Goal: Book appointment/travel/reservation

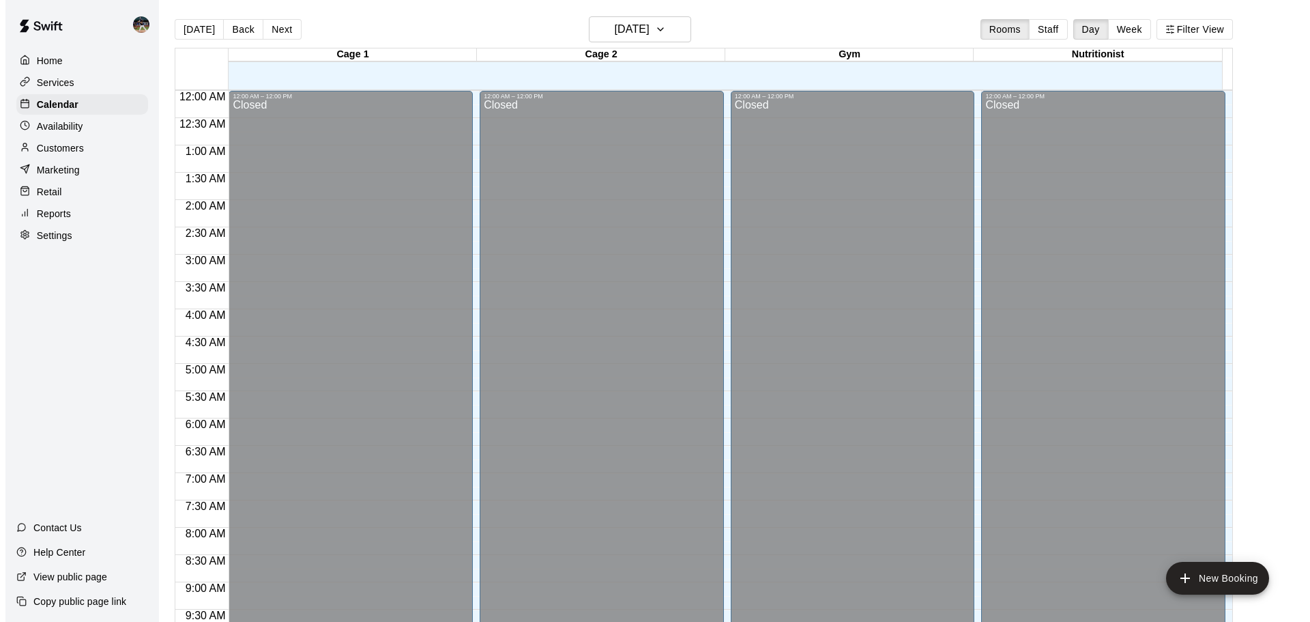
scroll to position [723, 0]
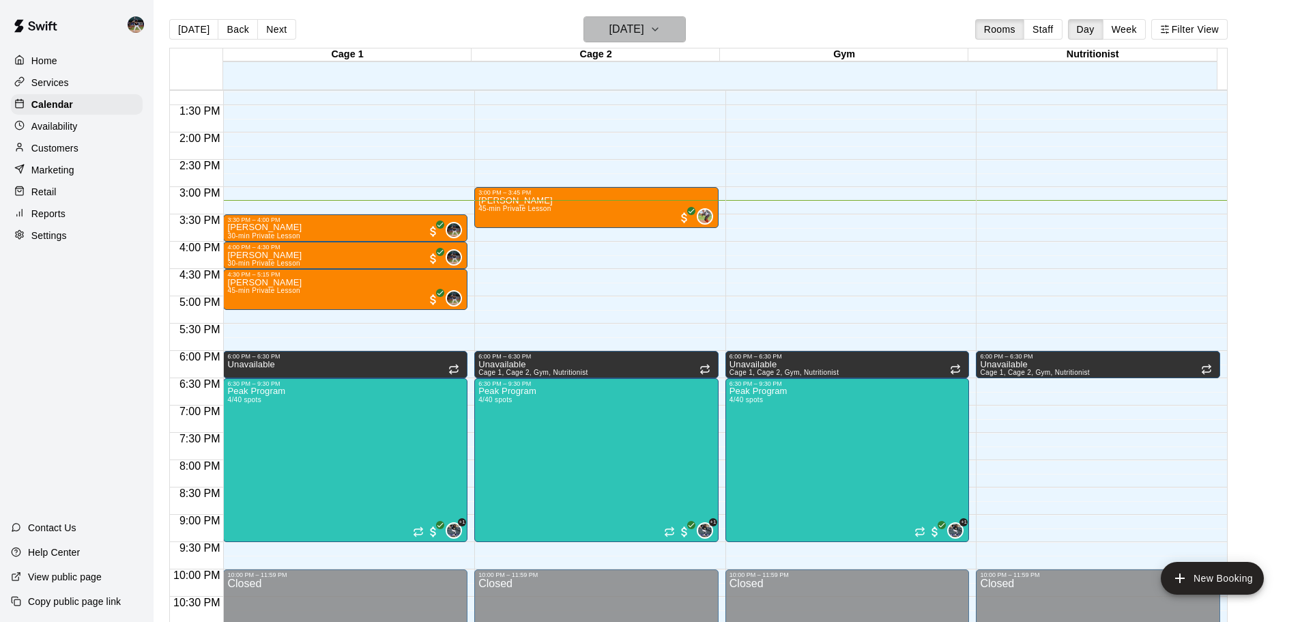
click at [644, 23] on h6 "[DATE]" at bounding box center [626, 29] width 35 height 19
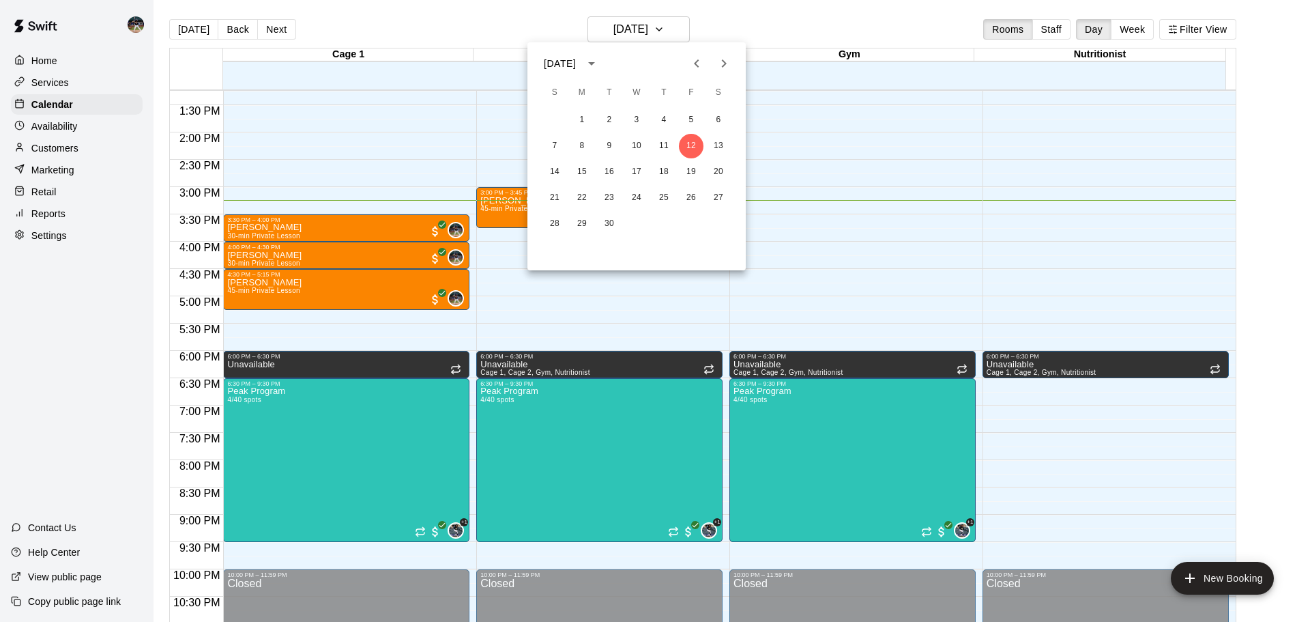
click at [600, 70] on icon "calendar view is open, switch to year view" at bounding box center [591, 63] width 16 height 16
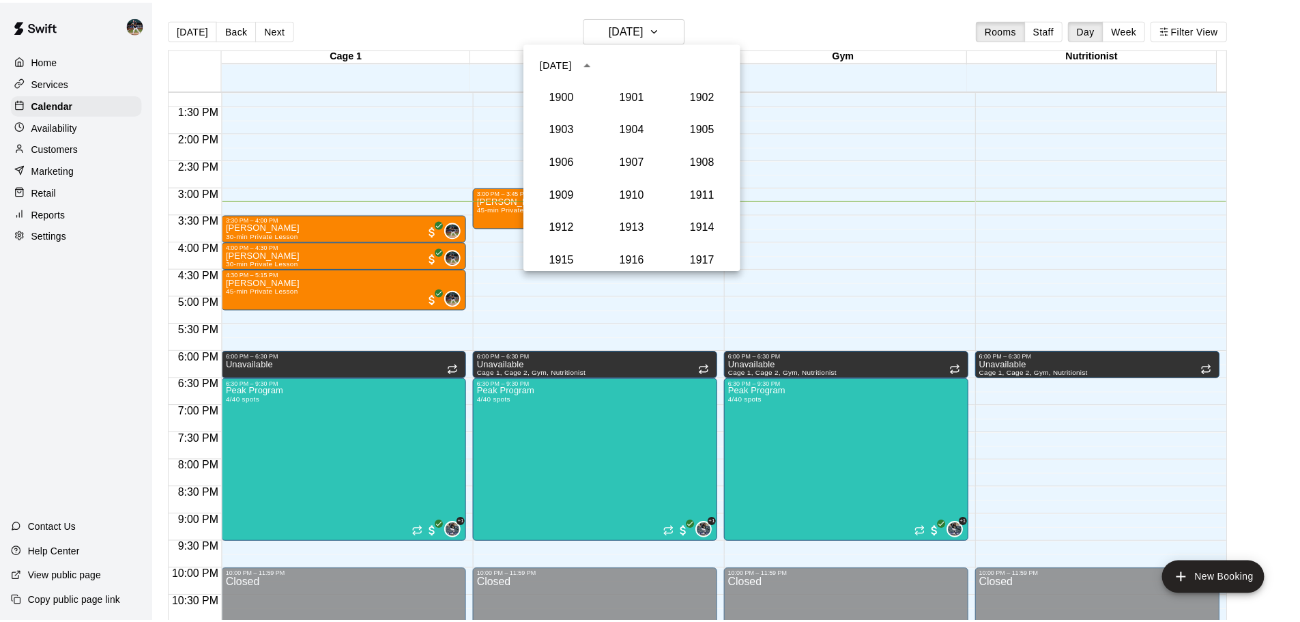
scroll to position [1264, 0]
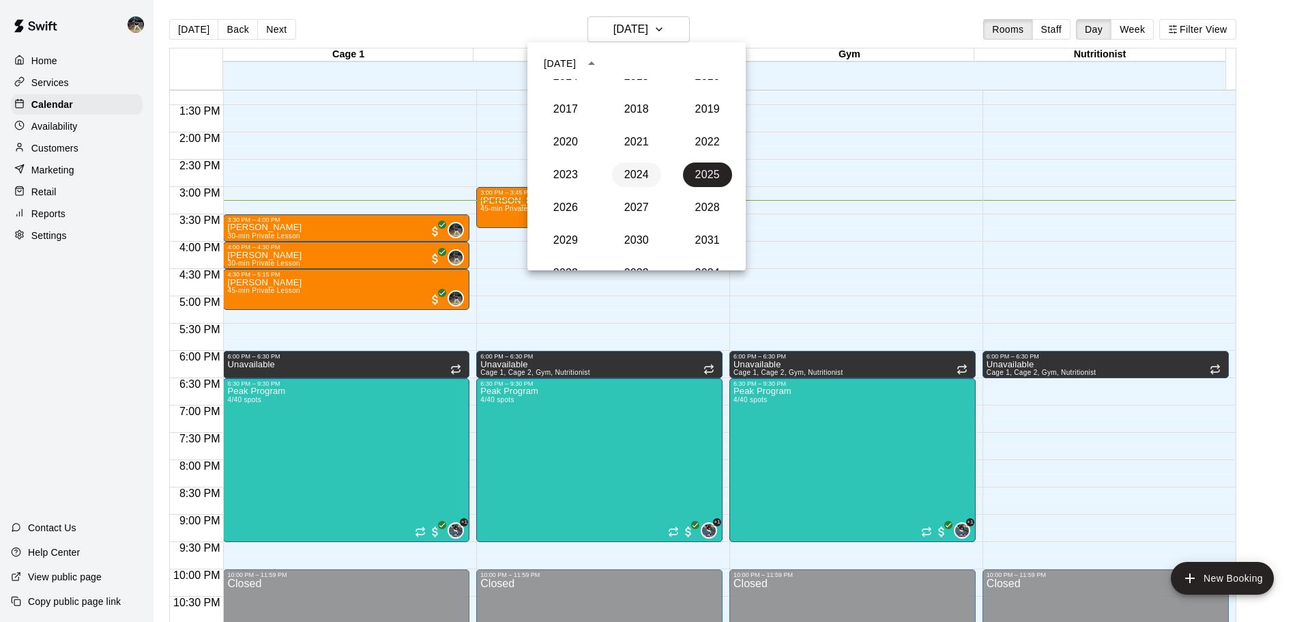
click at [626, 171] on button "2024" at bounding box center [636, 174] width 49 height 25
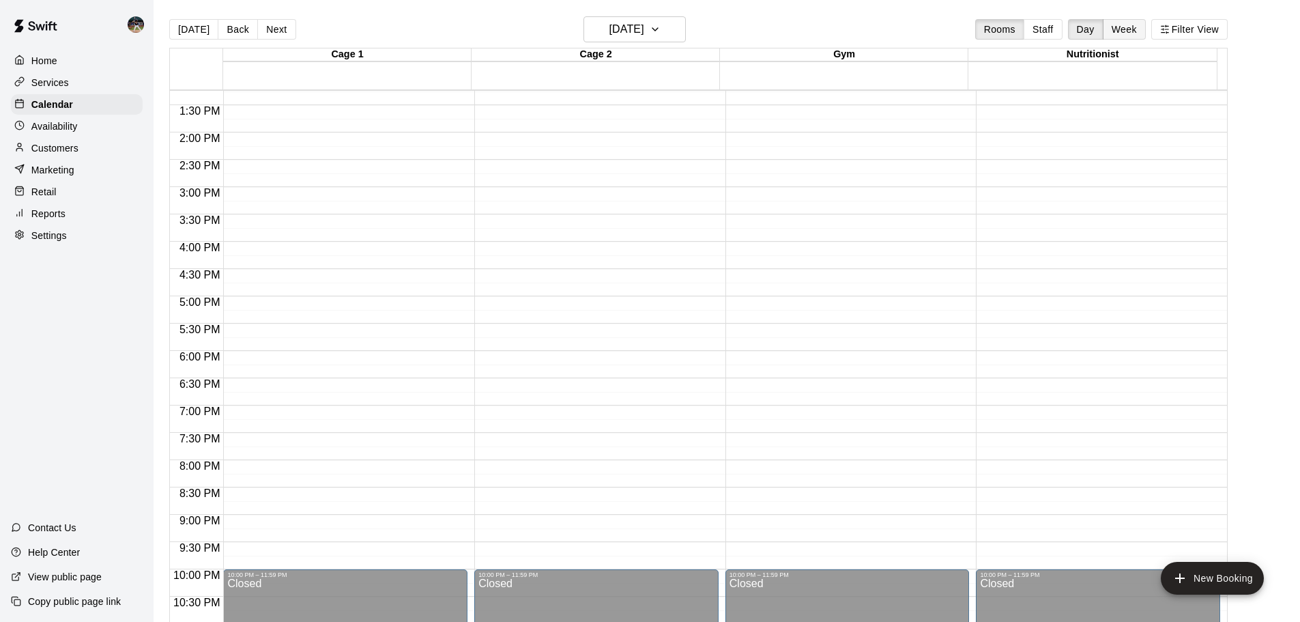
click at [1133, 39] on button "Week" at bounding box center [1124, 29] width 43 height 20
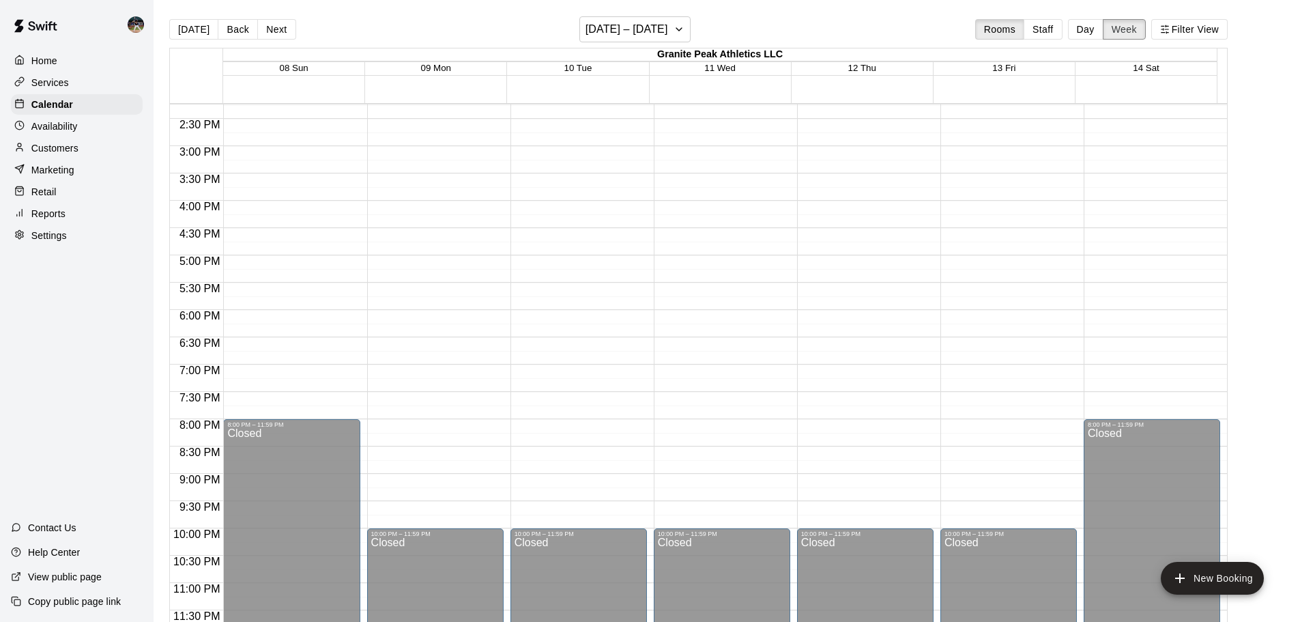
scroll to position [643, 0]
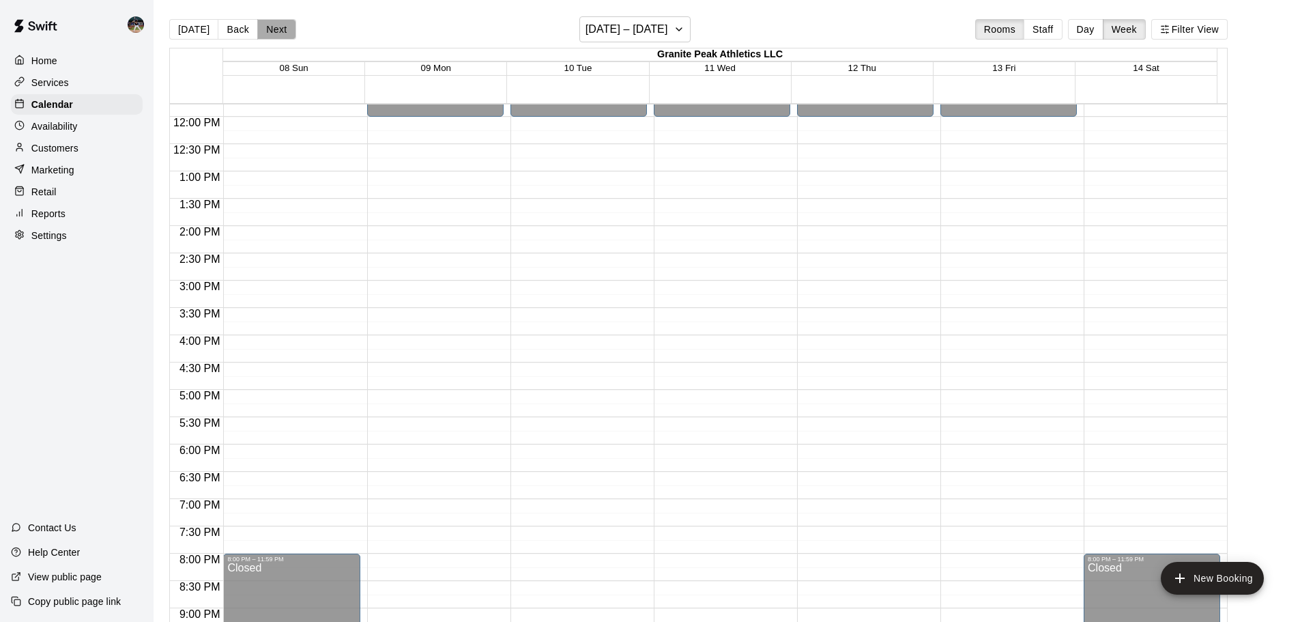
click at [267, 25] on button "Next" at bounding box center [276, 29] width 38 height 20
click at [268, 31] on button "Next" at bounding box center [276, 29] width 38 height 20
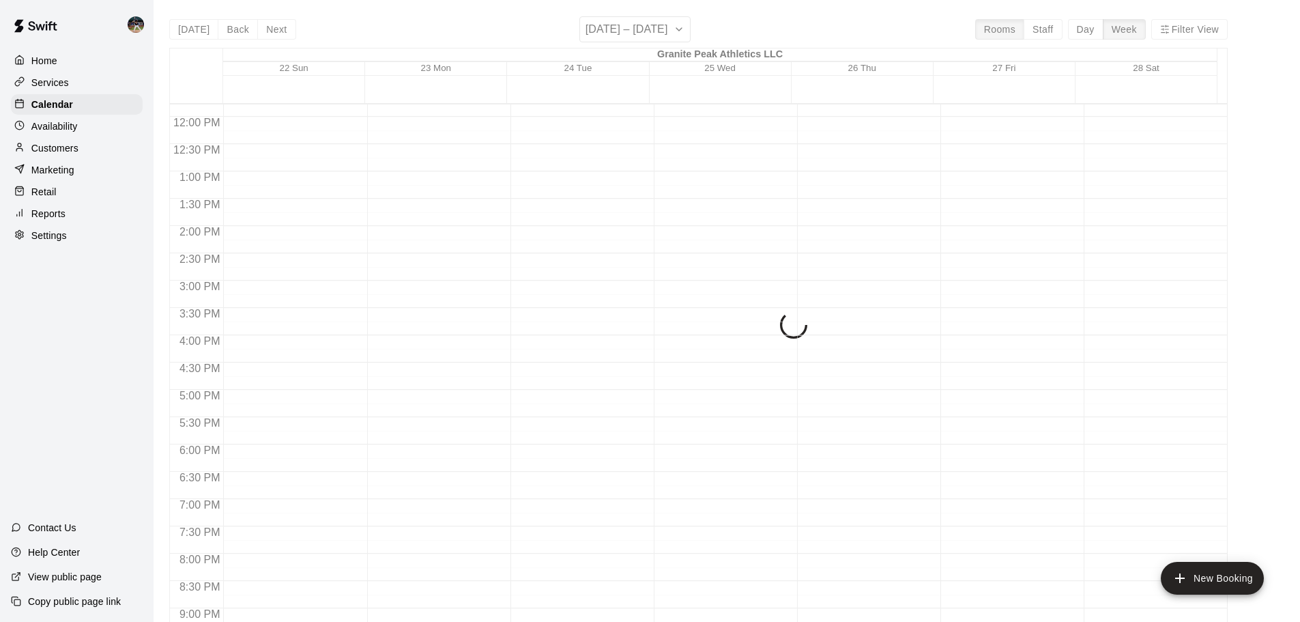
click at [268, 31] on div "[DATE] Back Next [DATE] – [DATE] Rooms Staff Day Week Filter View Granite Peak …" at bounding box center [698, 327] width 1058 height 622
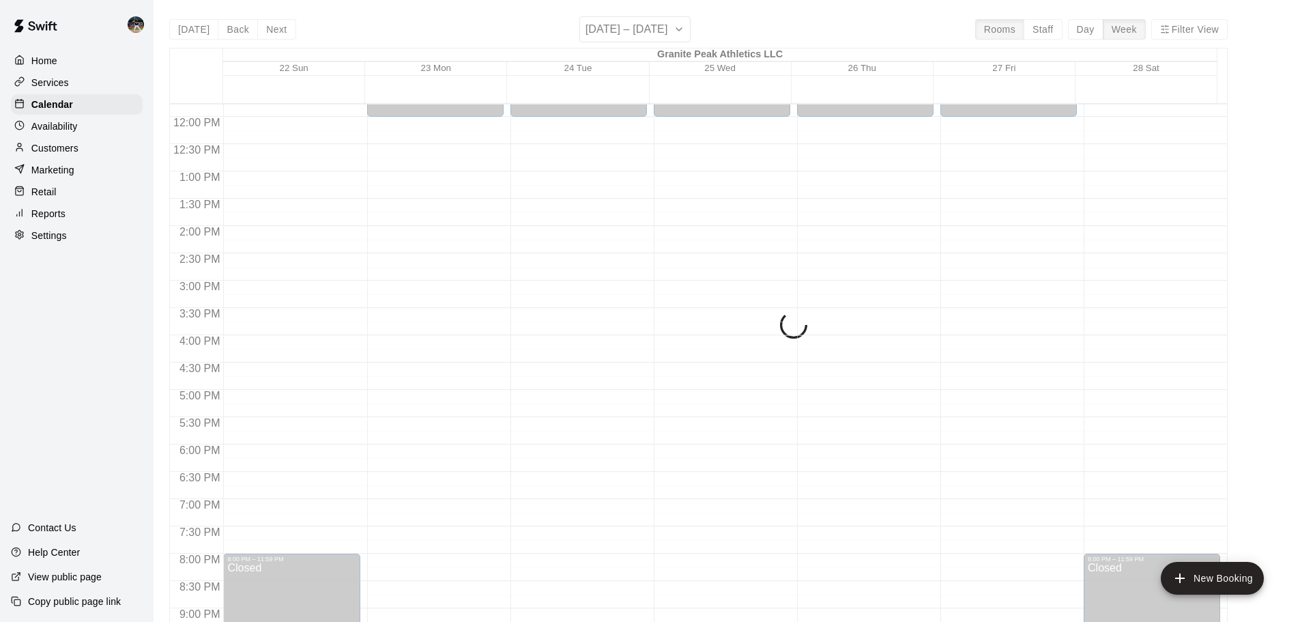
click at [268, 31] on div "[DATE] Back Next [DATE] – [DATE] Rooms Staff Day Week Filter View Granite Peak …" at bounding box center [698, 327] width 1058 height 622
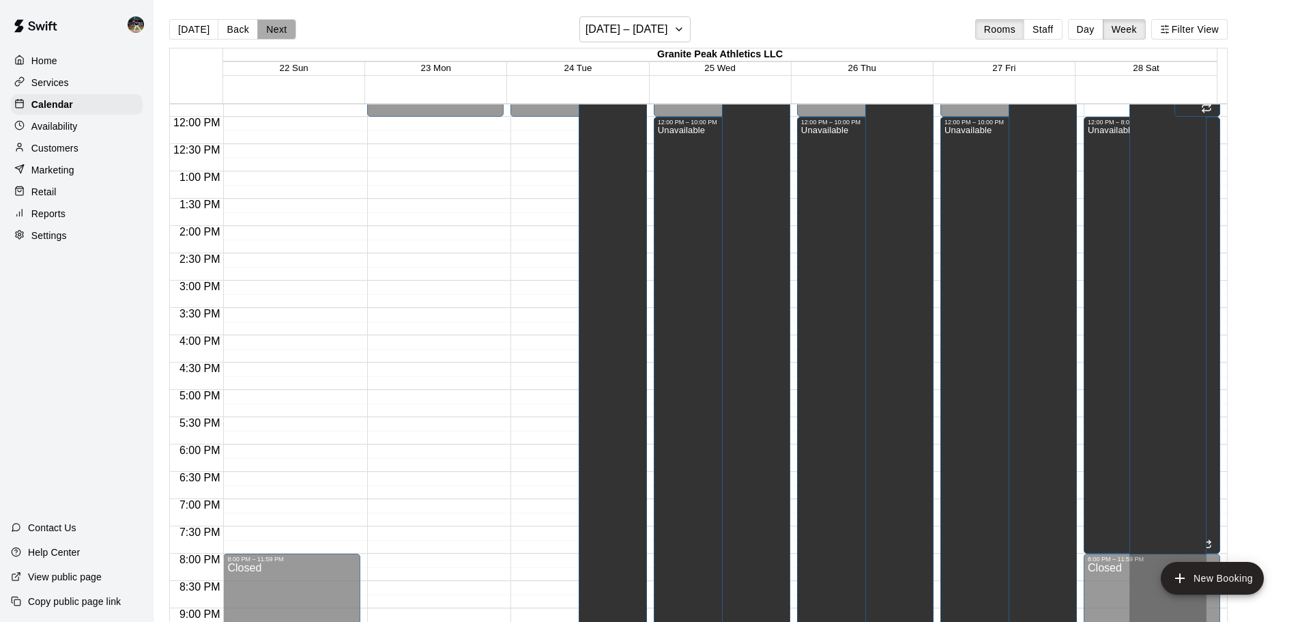
click at [269, 30] on button "Next" at bounding box center [276, 29] width 38 height 20
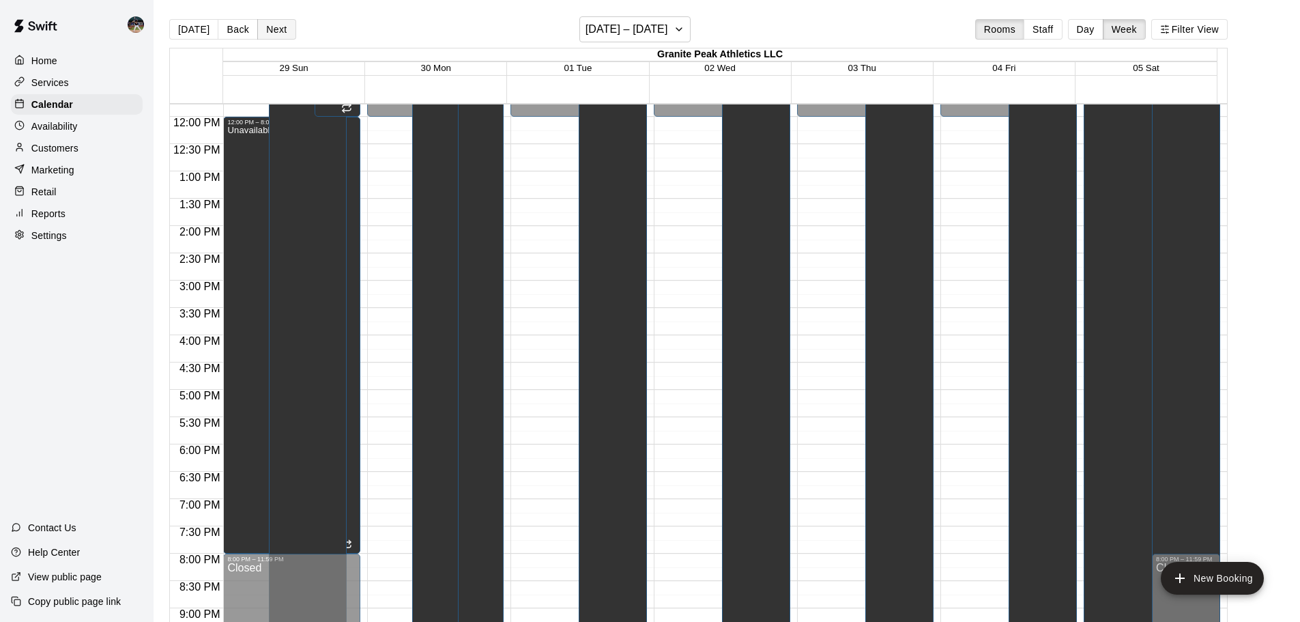
click at [274, 33] on button "Next" at bounding box center [276, 29] width 38 height 20
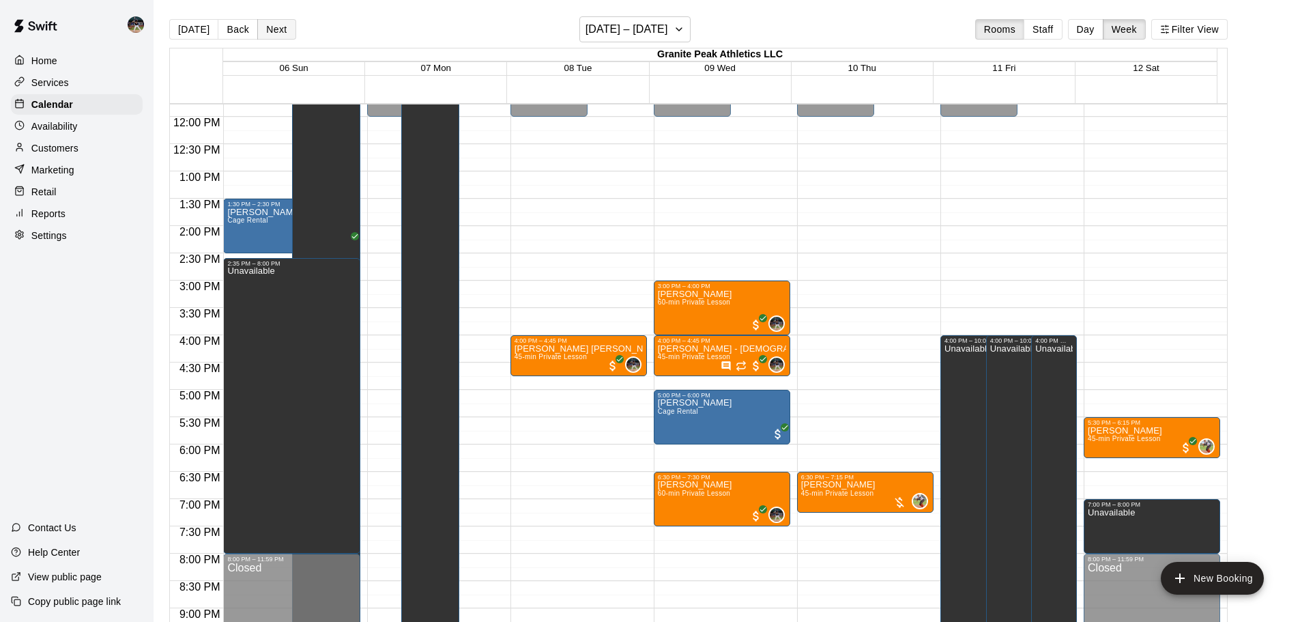
click at [274, 29] on button "Next" at bounding box center [276, 29] width 38 height 20
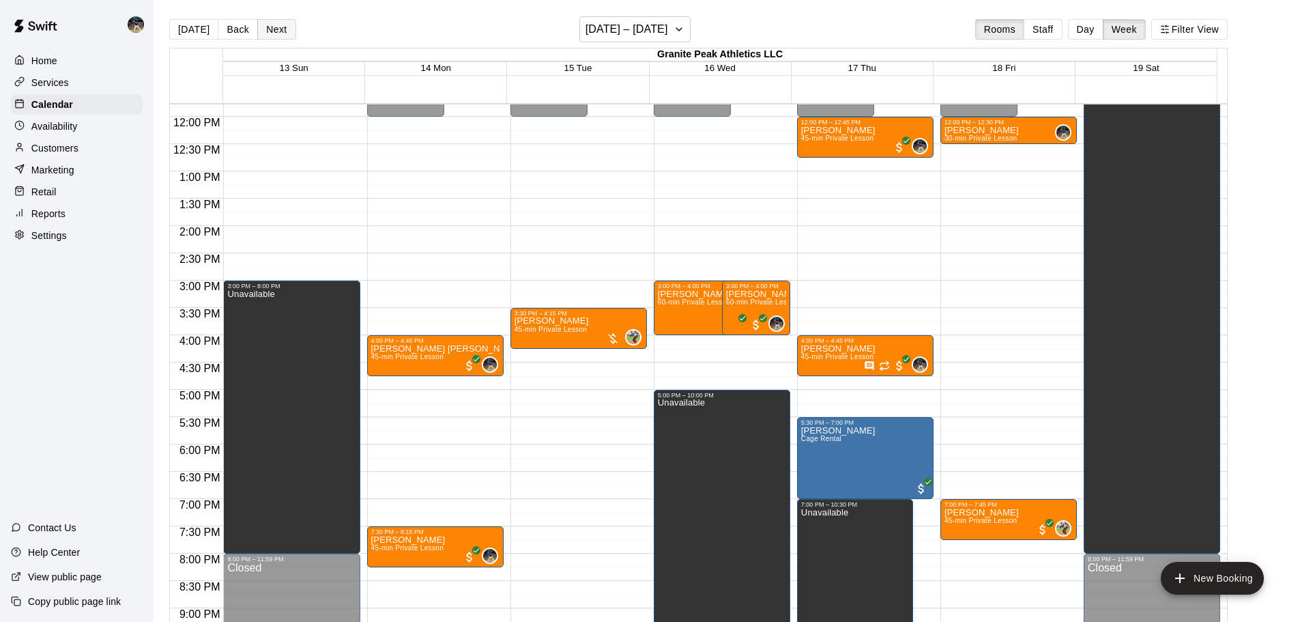
click at [274, 29] on button "Next" at bounding box center [276, 29] width 38 height 20
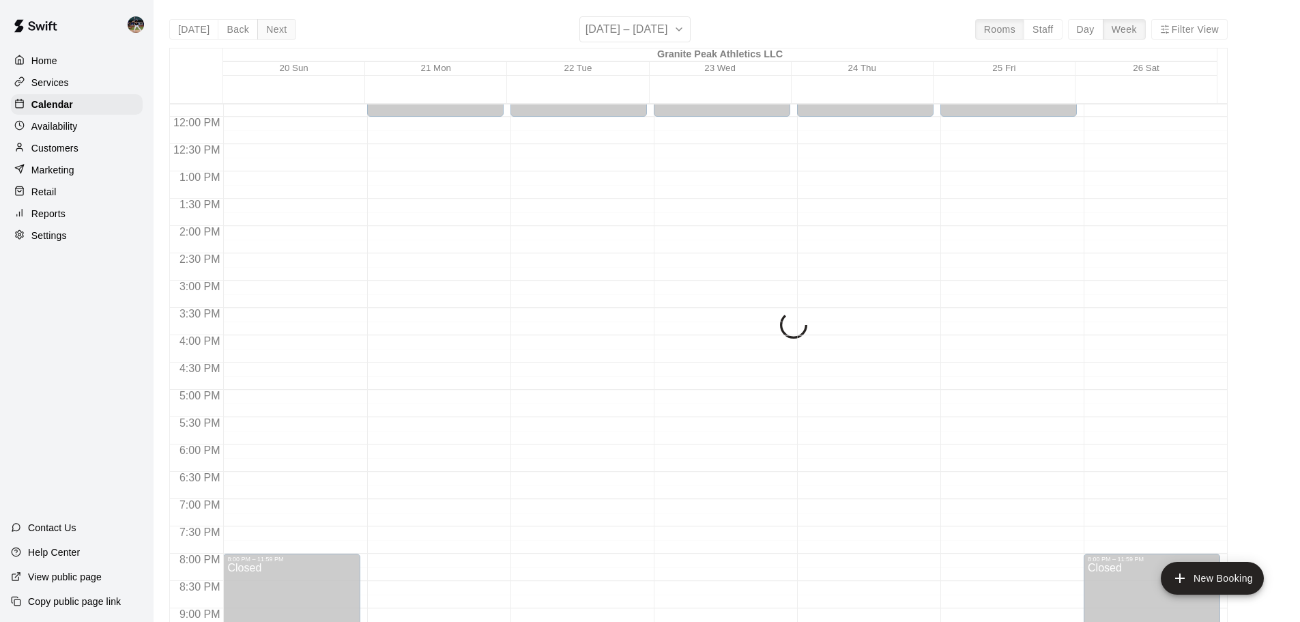
click at [274, 29] on button "Next" at bounding box center [276, 29] width 38 height 20
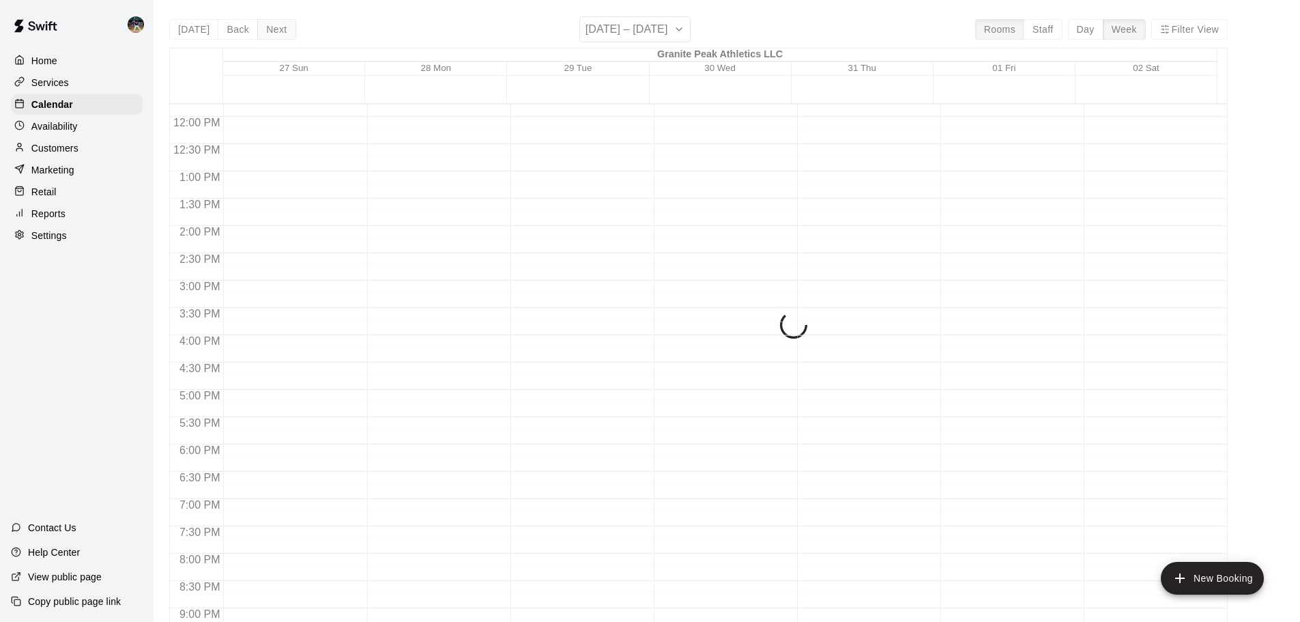
click at [274, 29] on div "[DATE] Back Next [DATE] – [DATE] Rooms Staff Day Week Filter View Granite Peak …" at bounding box center [698, 327] width 1058 height 622
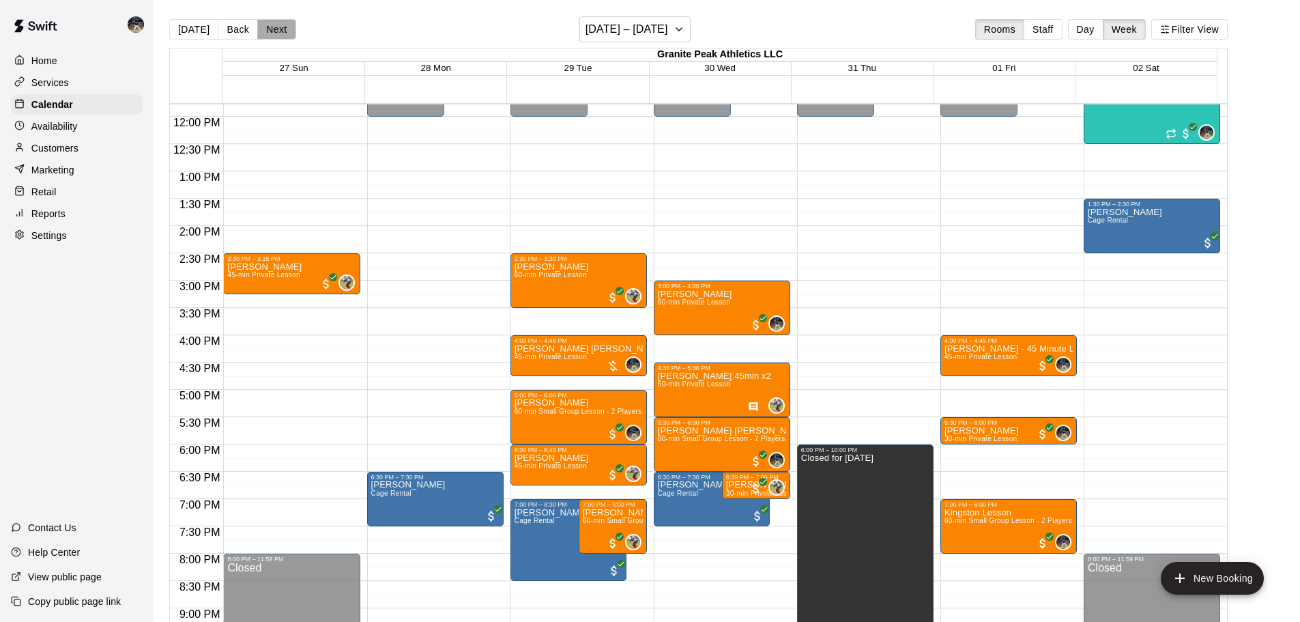
click at [274, 29] on button "Next" at bounding box center [276, 29] width 38 height 20
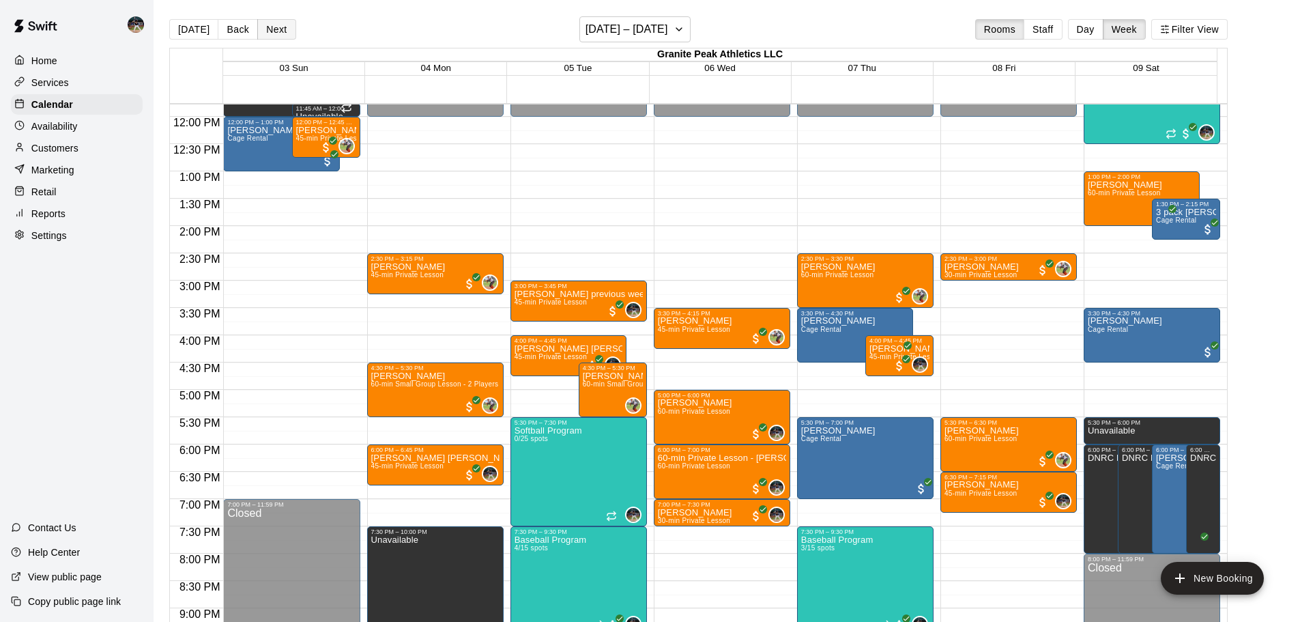
click at [274, 29] on button "Next" at bounding box center [276, 29] width 38 height 20
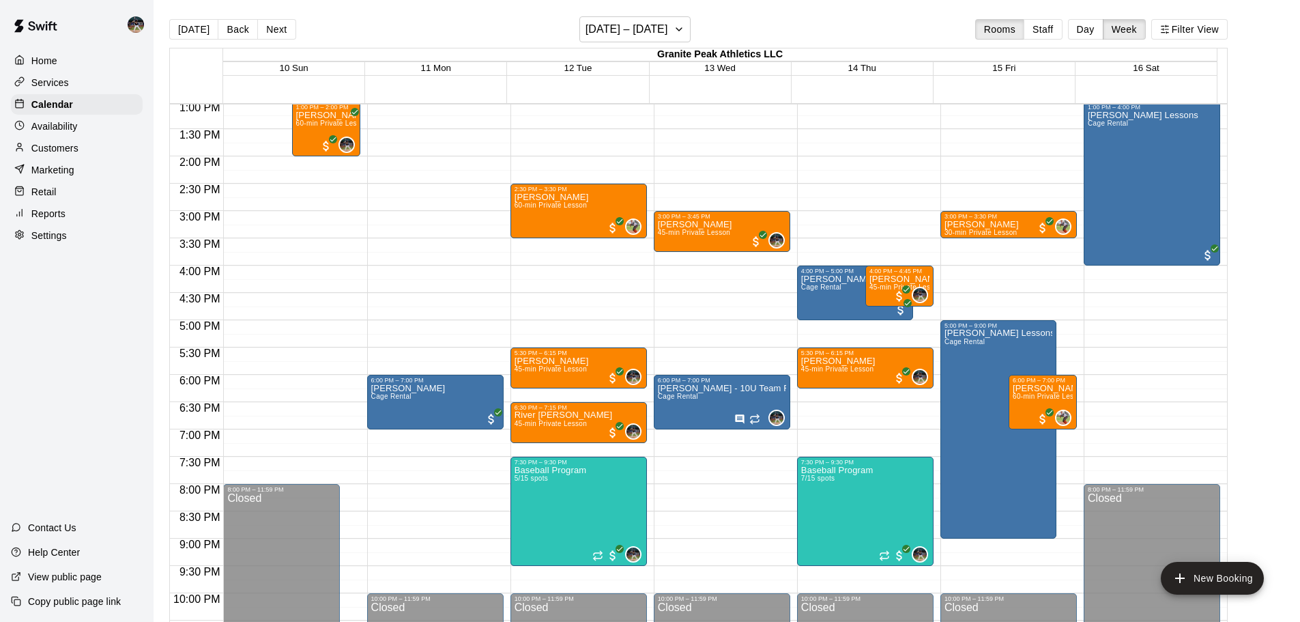
scroll to position [779, 0]
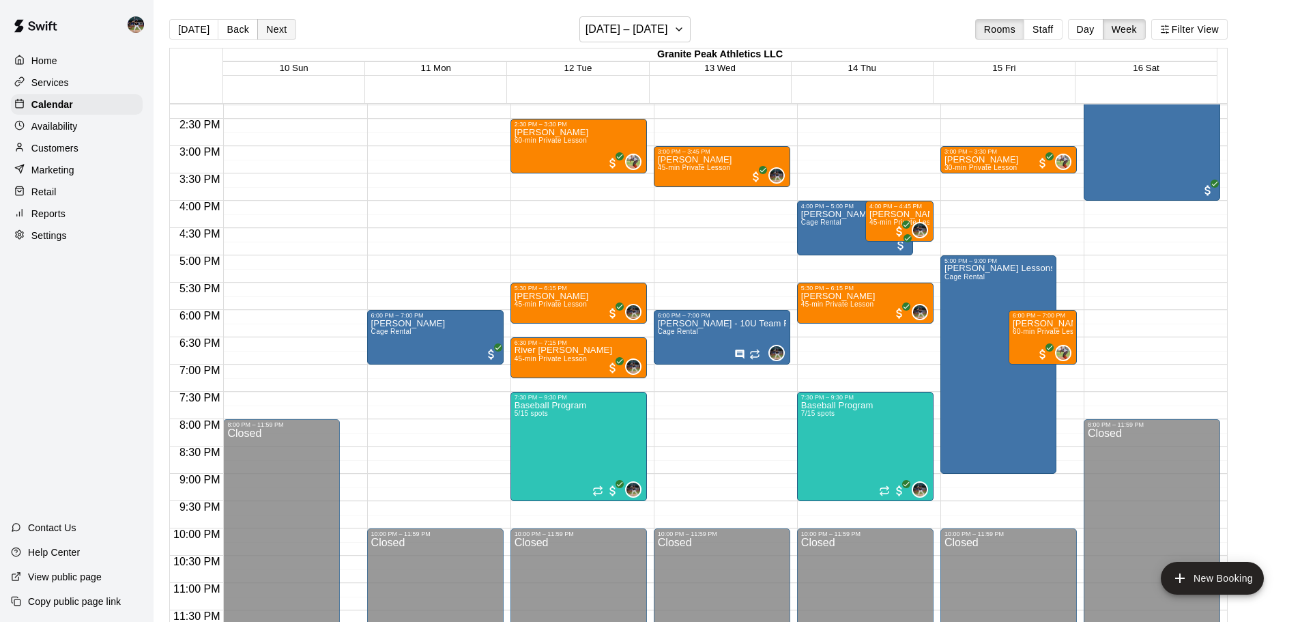
click at [277, 26] on button "Next" at bounding box center [276, 29] width 38 height 20
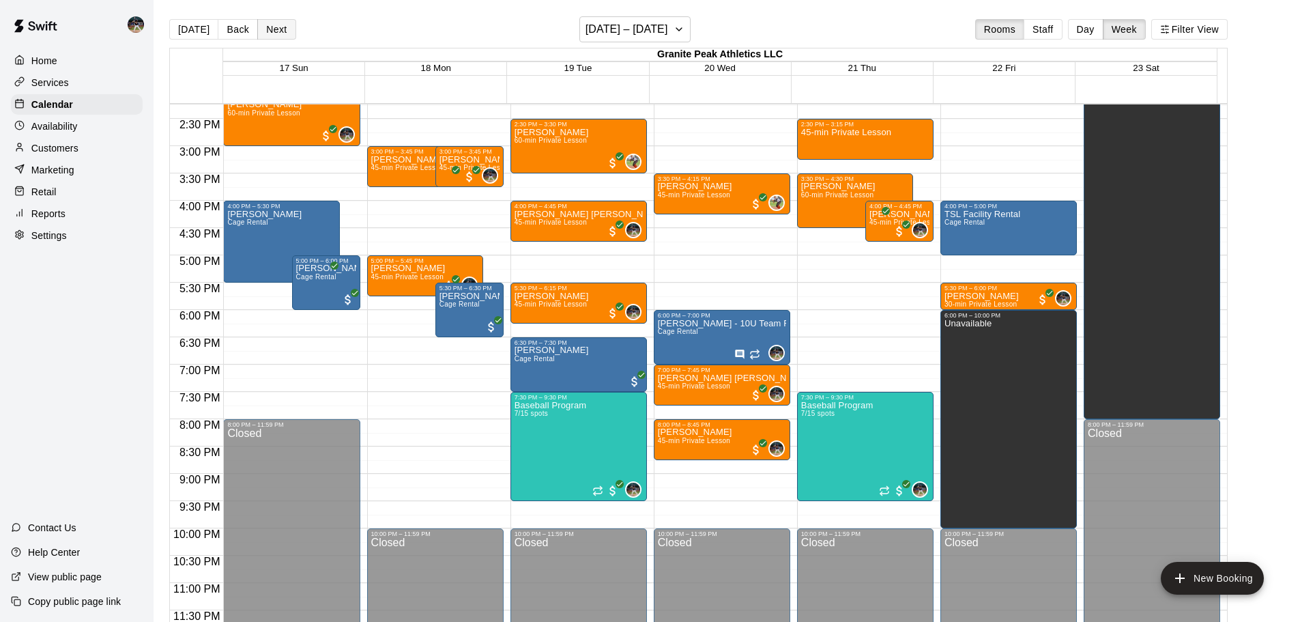
click at [277, 26] on button "Next" at bounding box center [276, 29] width 38 height 20
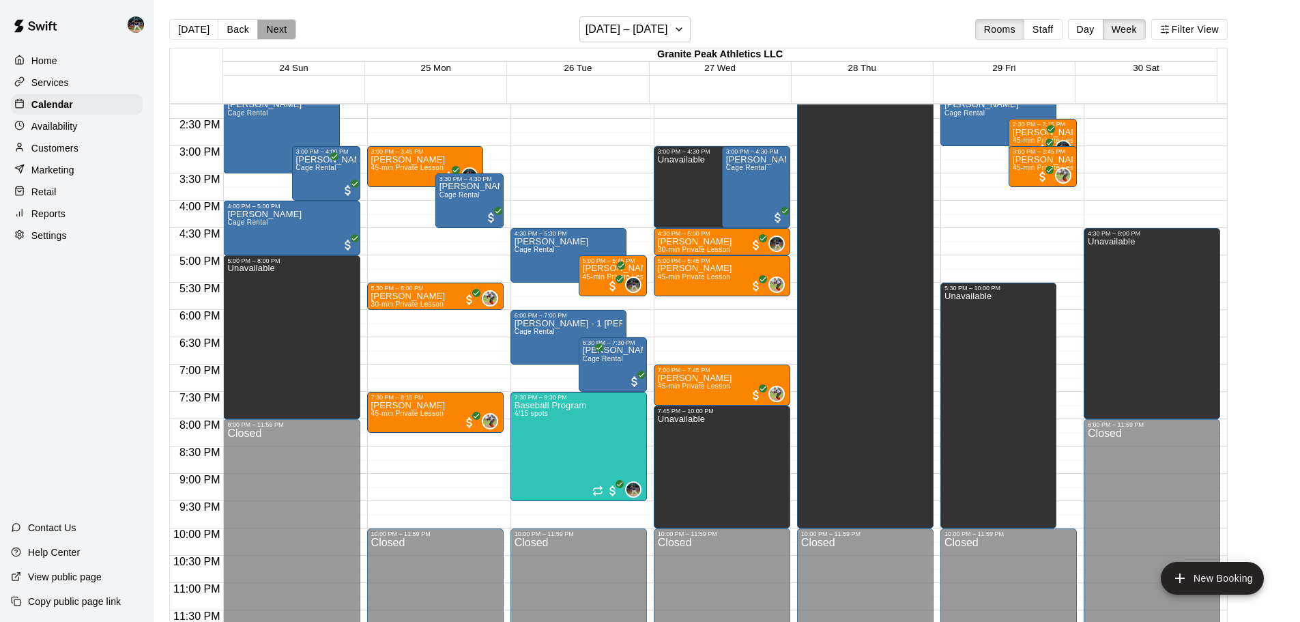
click at [277, 26] on button "Next" at bounding box center [276, 29] width 38 height 20
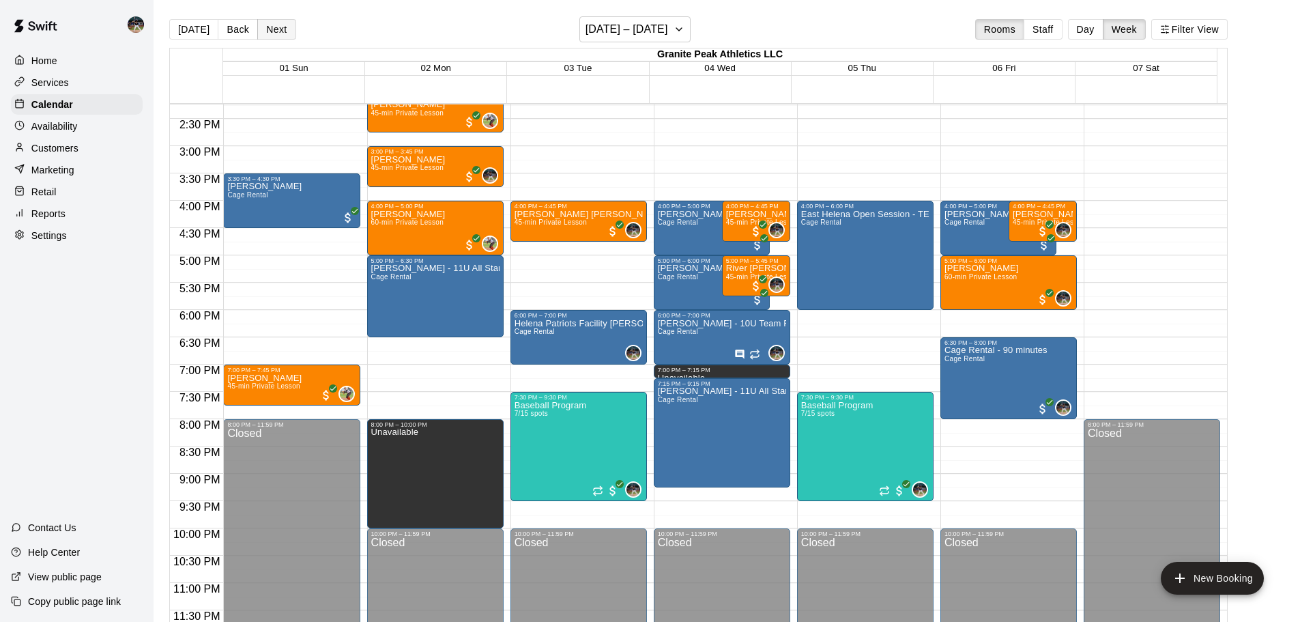
click at [277, 26] on button "Next" at bounding box center [276, 29] width 38 height 20
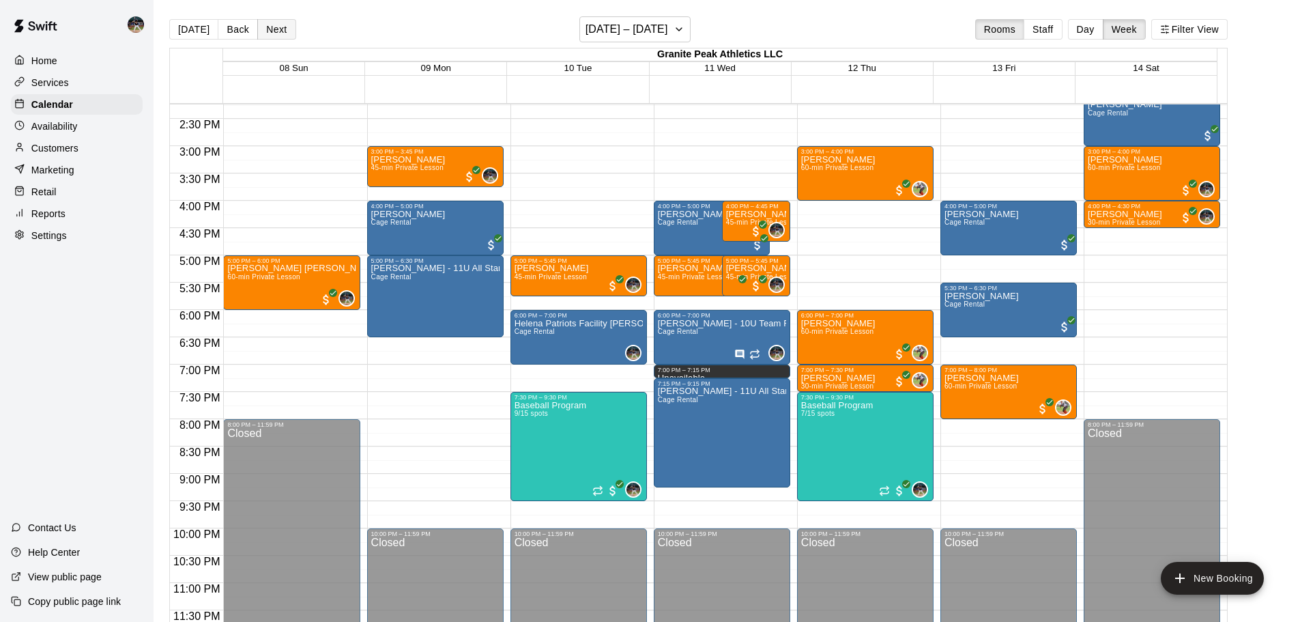
click at [277, 26] on button "Next" at bounding box center [276, 29] width 38 height 20
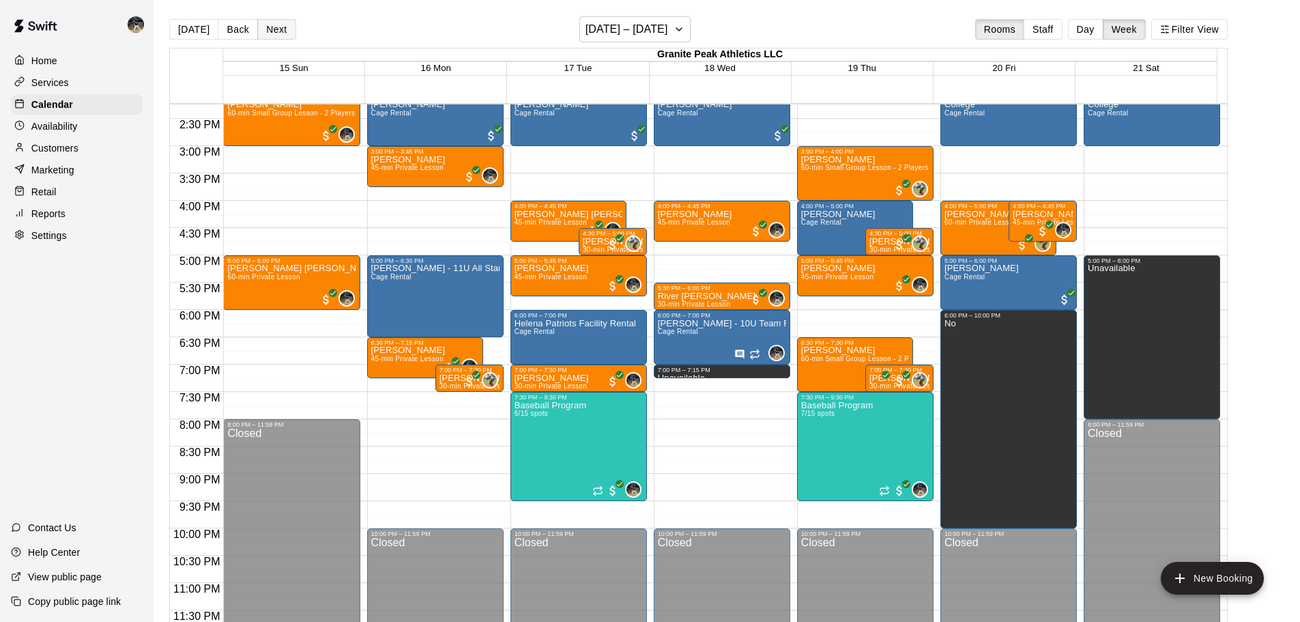
click at [277, 26] on button "Next" at bounding box center [276, 29] width 38 height 20
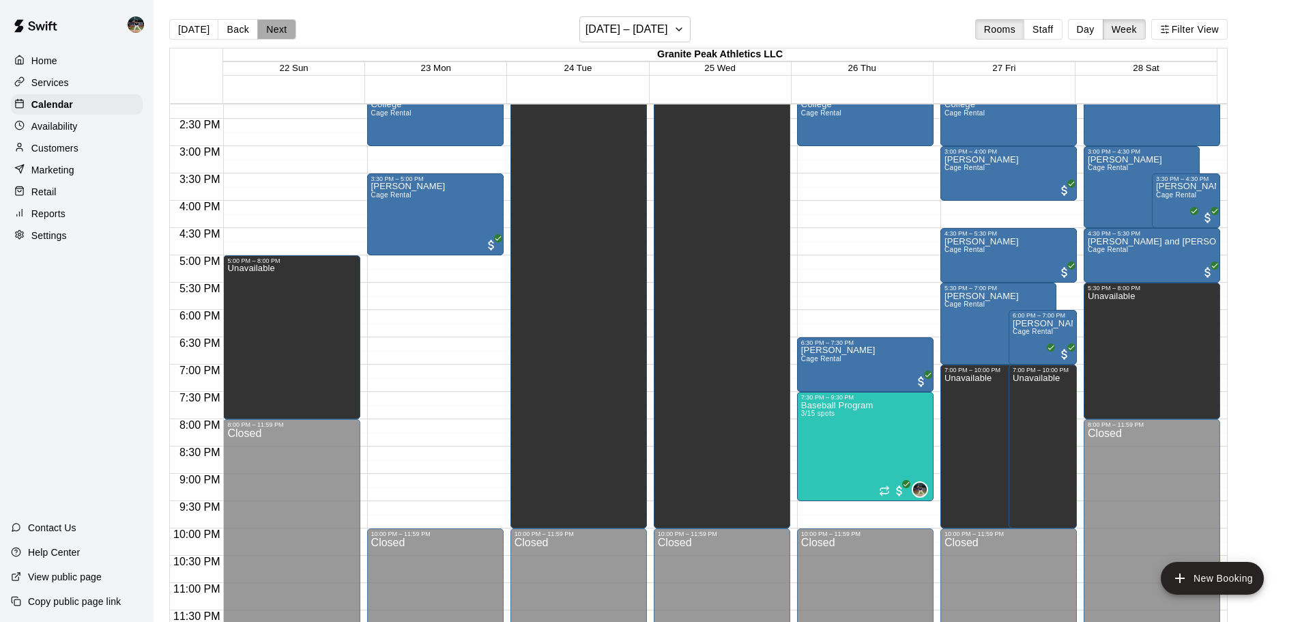
click at [277, 26] on button "Next" at bounding box center [276, 29] width 38 height 20
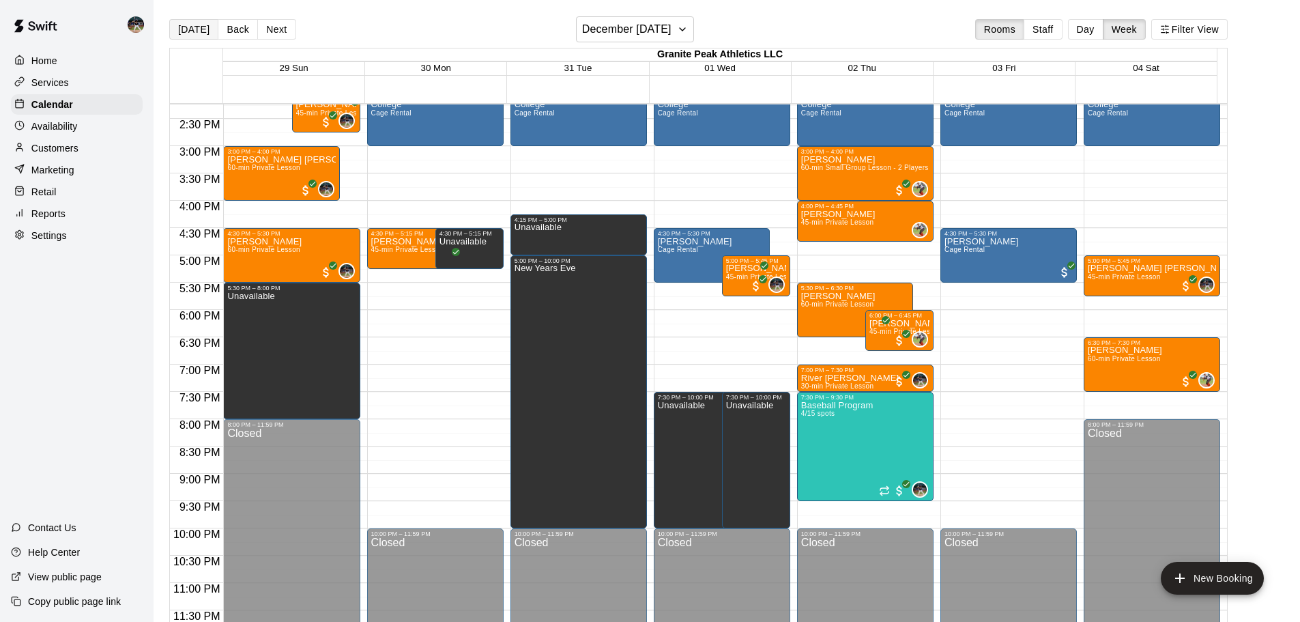
click at [196, 27] on button "[DATE]" at bounding box center [193, 29] width 49 height 20
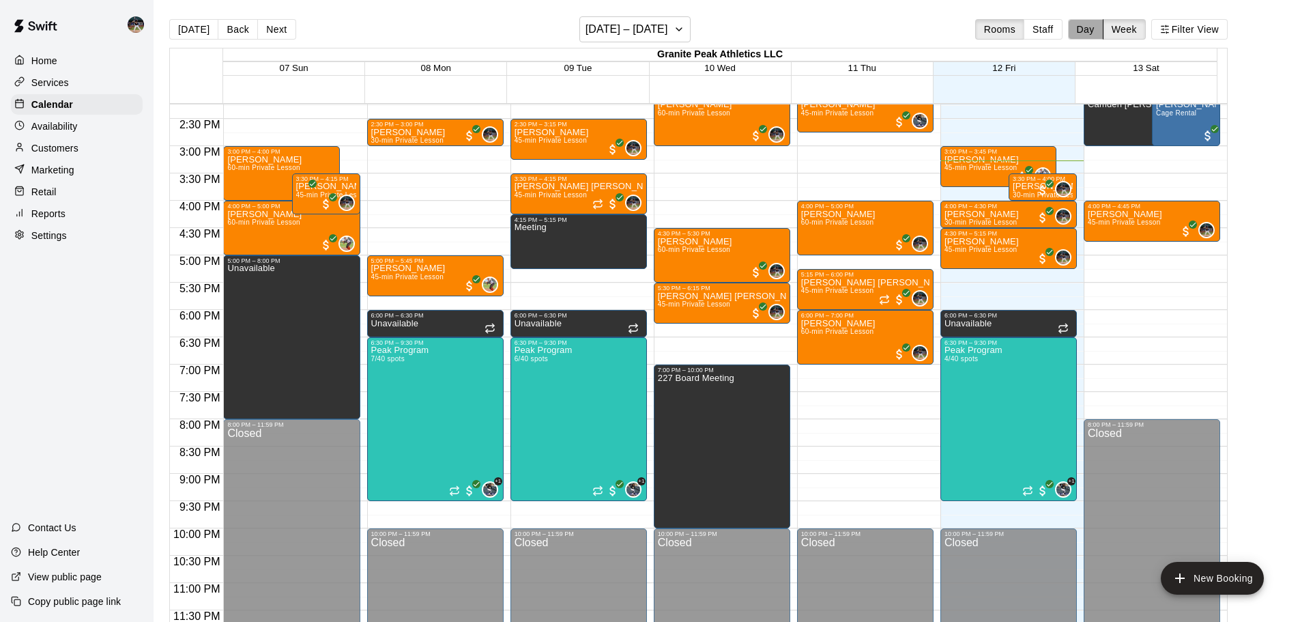
click at [1086, 31] on button "Day" at bounding box center [1085, 29] width 35 height 20
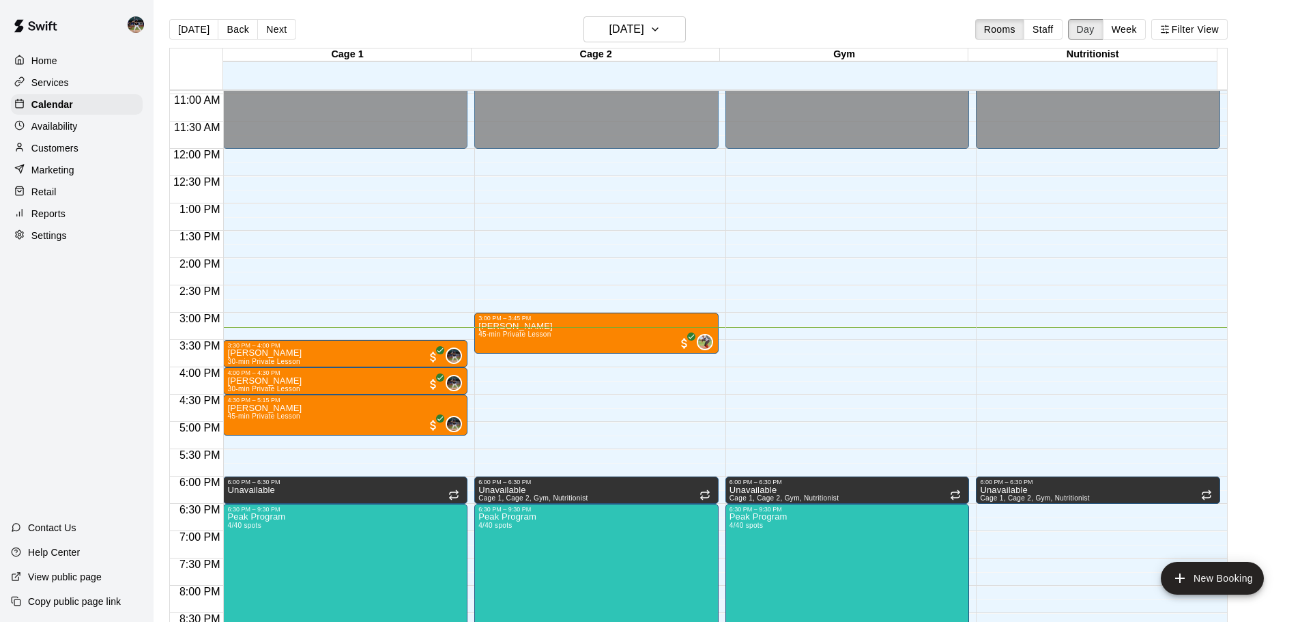
scroll to position [628, 0]
